Goal: Book appointment/travel/reservation

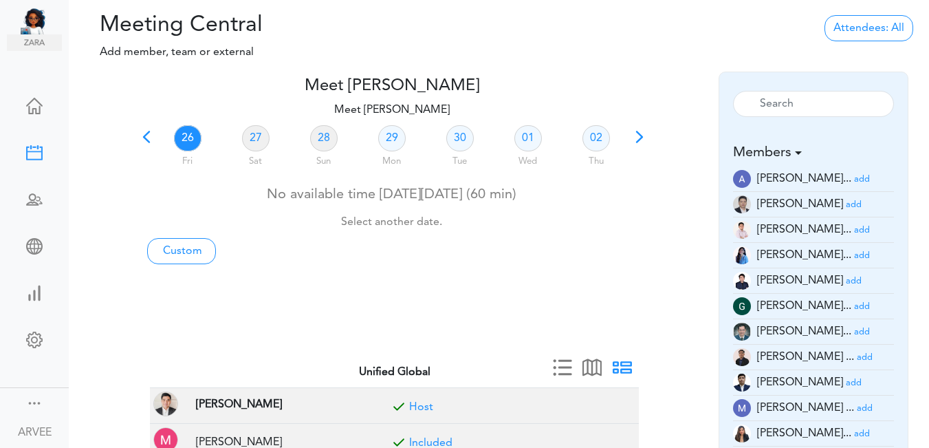
scroll to position [40, 0]
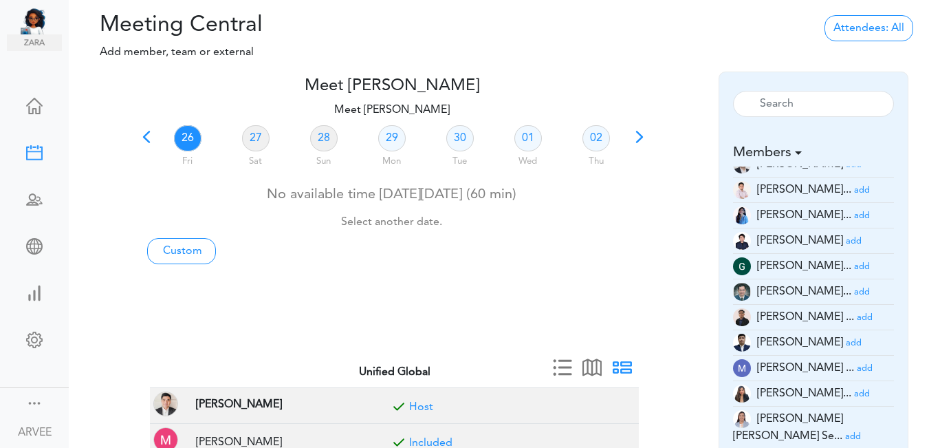
click at [147, 135] on span at bounding box center [146, 141] width 19 height 19
click at [527, 138] on link "24" at bounding box center [528, 138] width 28 height 26
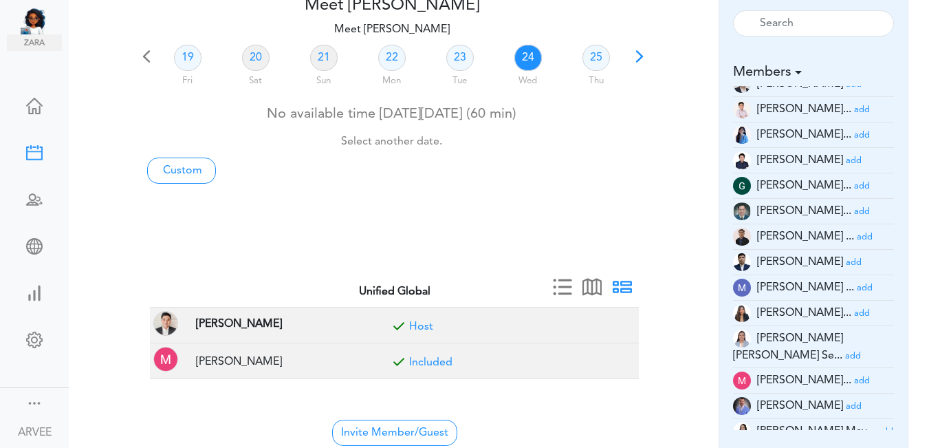
scroll to position [166, 0]
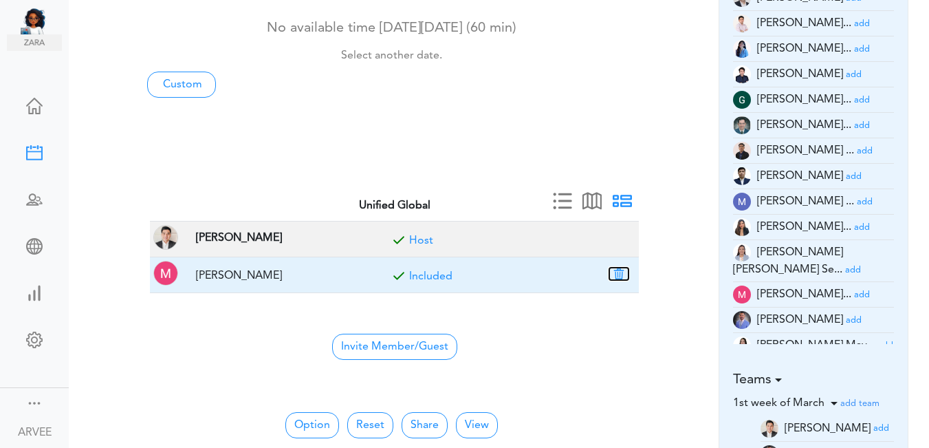
click at [620, 272] on button "button" at bounding box center [618, 273] width 19 height 12
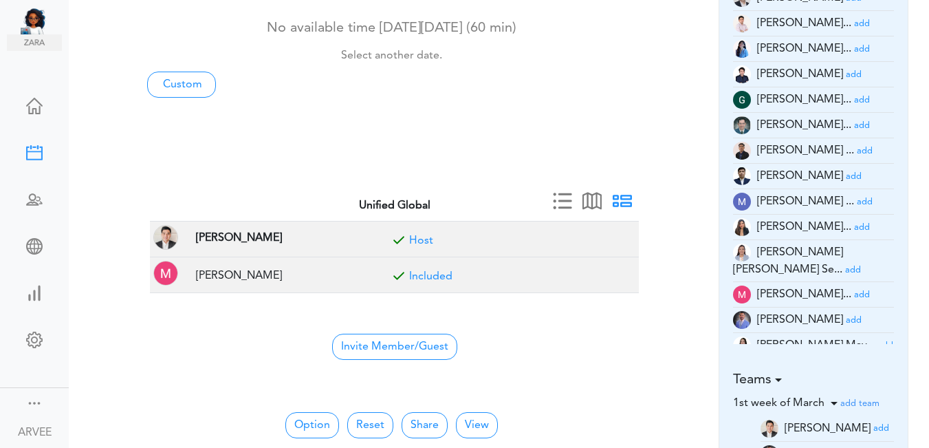
click at [531, 76] on div "No available time [DATE][DATE] (60 min) Select another date. Custom" at bounding box center [391, 55] width 509 height 84
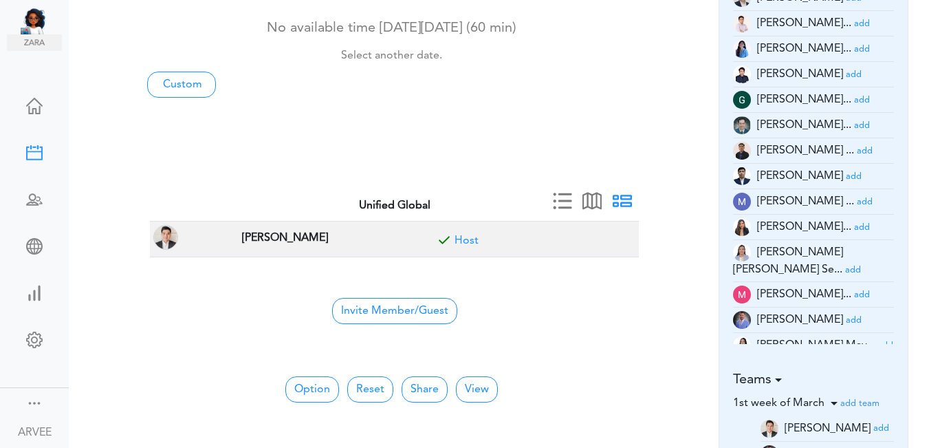
scroll to position [0, 0]
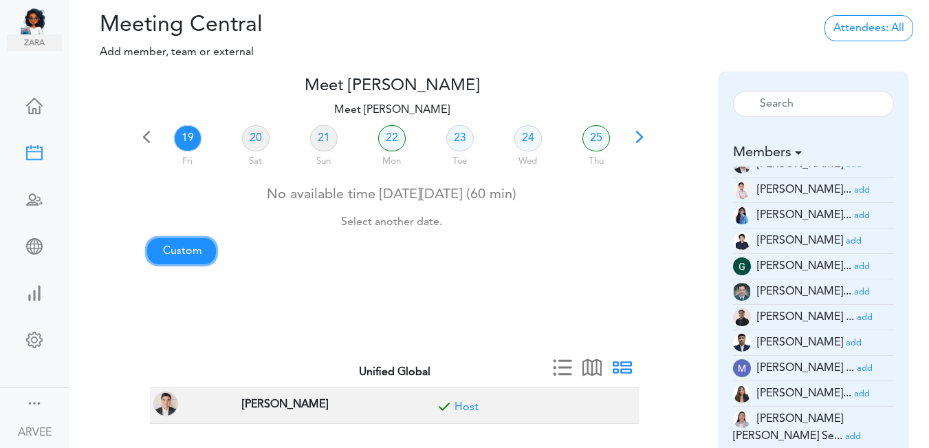
click at [188, 252] on link "Custom" at bounding box center [181, 251] width 69 height 26
type input "Meet [PERSON_NAME]"
type input "[URL][DOMAIN_NAME][SECURITY_DATA]"
type input "[DATE]T20:00"
type input "[DATE]T20:30"
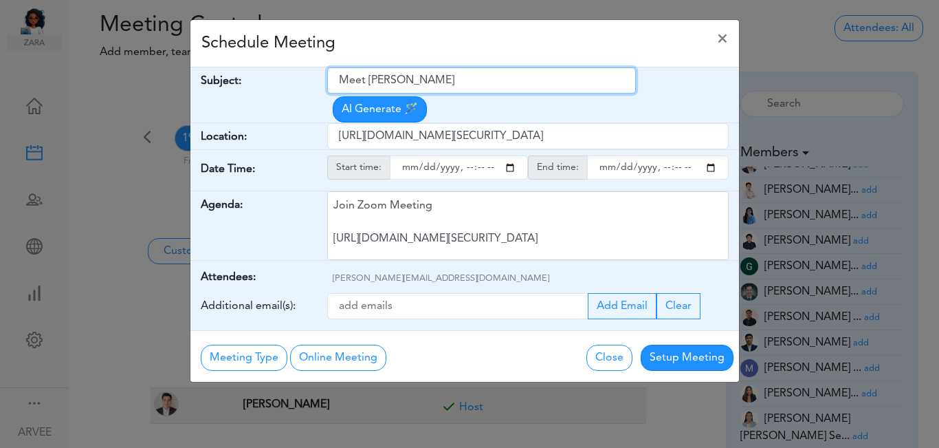
click at [341, 78] on input "Meet [PERSON_NAME]" at bounding box center [481, 80] width 309 height 26
drag, startPoint x: 341, startPoint y: 78, endPoint x: 413, endPoint y: 80, distance: 72.2
click at [452, 85] on input "Meet [PERSON_NAME]" at bounding box center [481, 80] width 309 height 26
paste input "Kyaw MIn - Internal call"
type input "Kyaw MIn - Internal call"
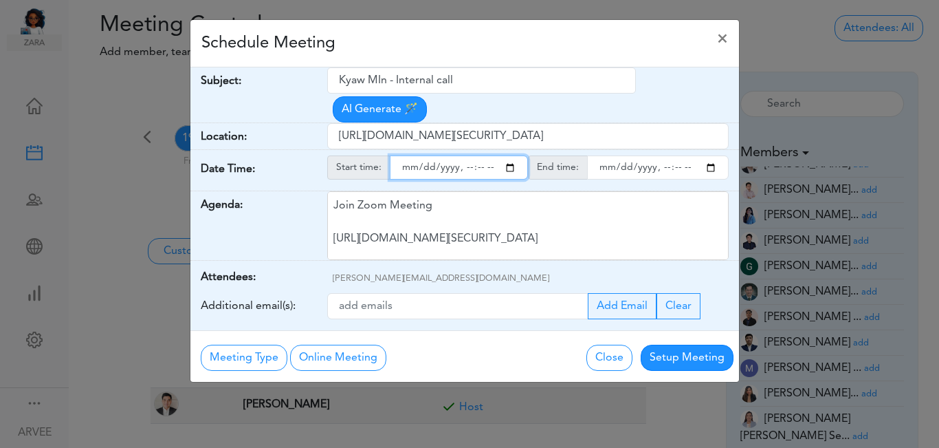
click at [509, 155] on input "starttime" at bounding box center [459, 167] width 138 height 24
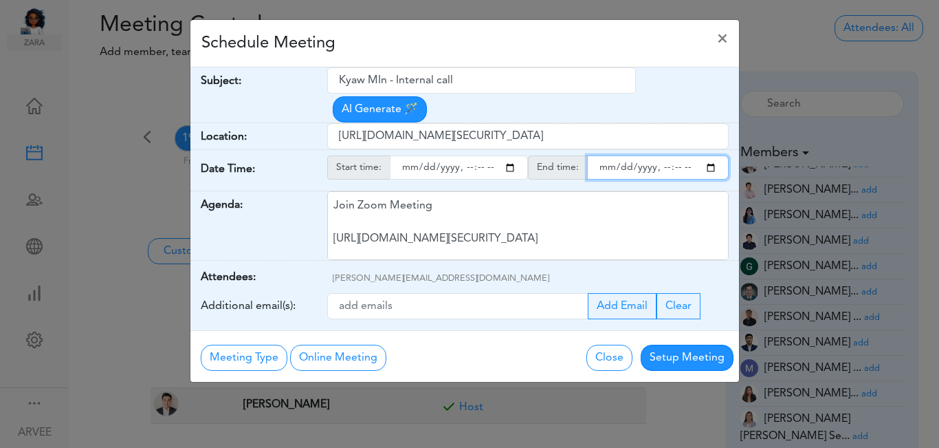
type input "[DATE]T20:00"
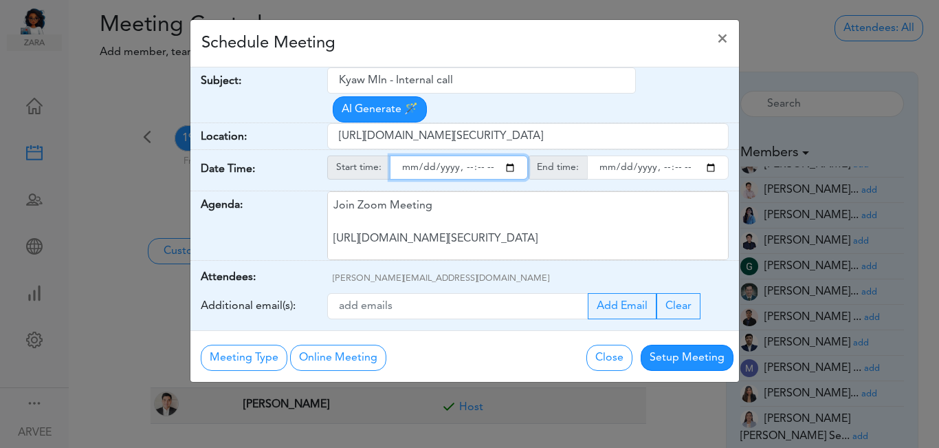
click at [710, 155] on input "endtime" at bounding box center [658, 167] width 142 height 24
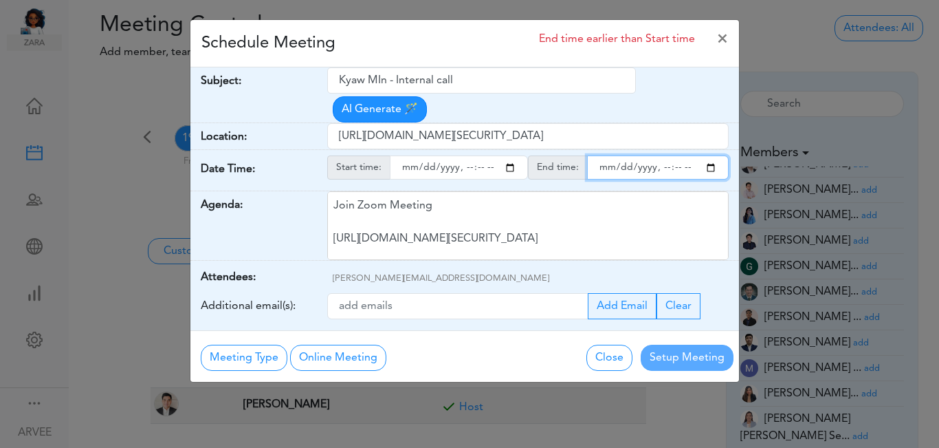
click at [678, 155] on input "endtime" at bounding box center [658, 167] width 142 height 24
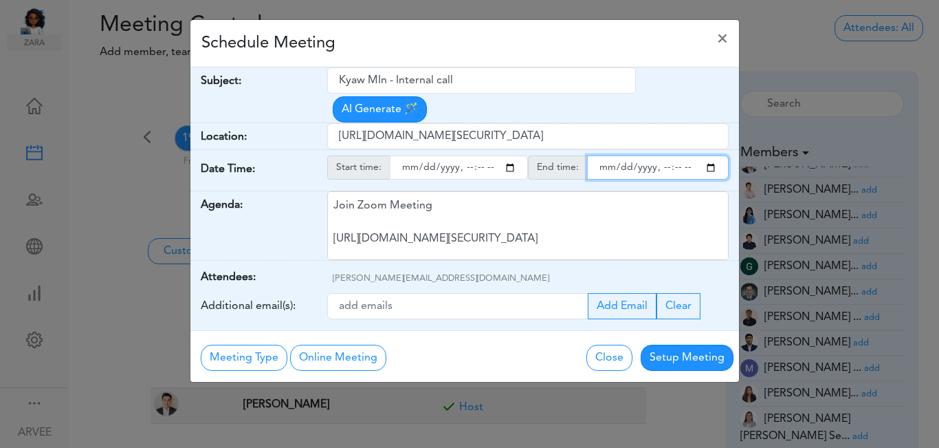
type input "[DATE]T21:00"
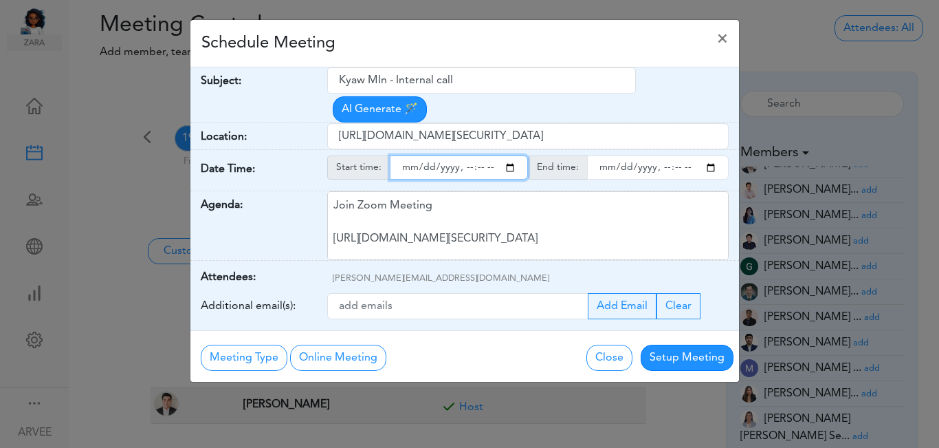
click at [479, 155] on input "starttime" at bounding box center [459, 167] width 138 height 24
type input "[DATE]T20:30"
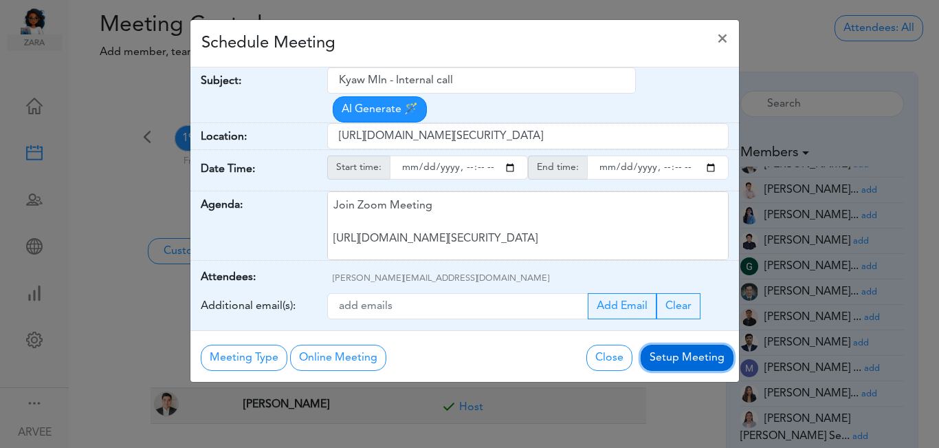
click at [685, 344] on button "Setup Meeting" at bounding box center [687, 357] width 93 height 26
click at [685, 333] on div "Meeting Type No Meeting Type Online Meeting Zoom Meeting Google Meeting Outlook…" at bounding box center [464, 356] width 549 height 52
